Goal: Find specific page/section

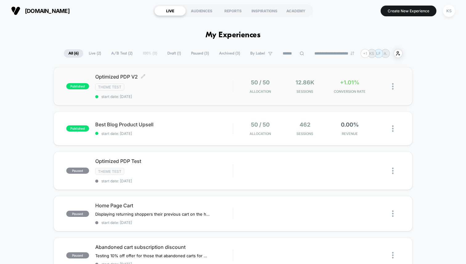
click at [196, 87] on div "Theme Test" at bounding box center [163, 87] width 137 height 7
